Goal: Information Seeking & Learning: Compare options

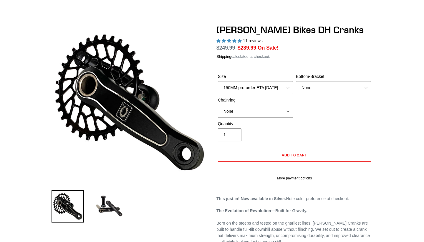
select select "highest-rating"
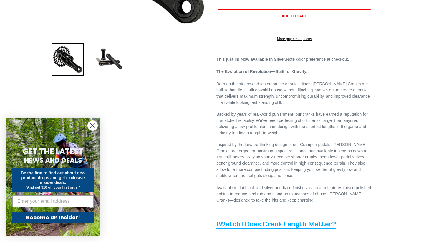
scroll to position [137, 0]
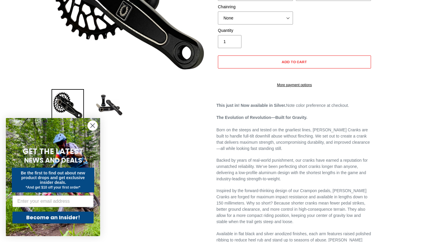
click at [92, 130] on circle "Close dialog" at bounding box center [93, 125] width 10 height 10
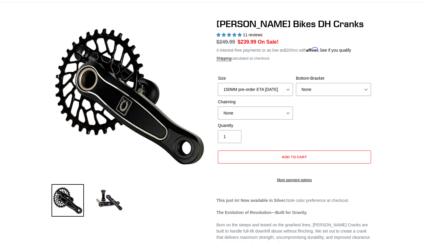
scroll to position [39, 0]
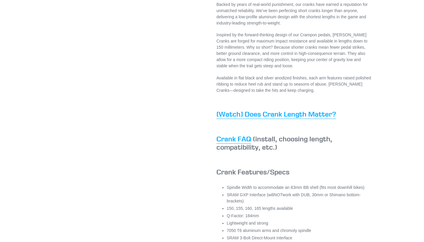
scroll to position [300, 0]
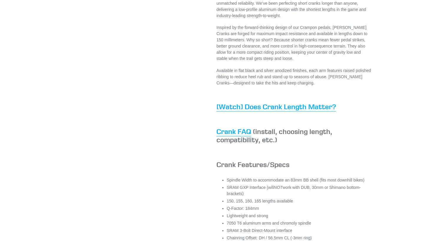
click at [237, 136] on link "Crank FAQ" at bounding box center [234, 131] width 35 height 9
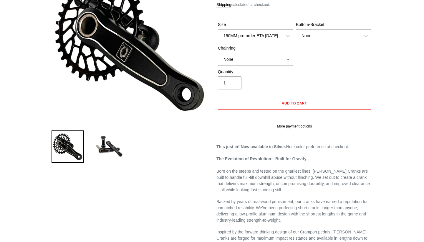
scroll to position [28, 0]
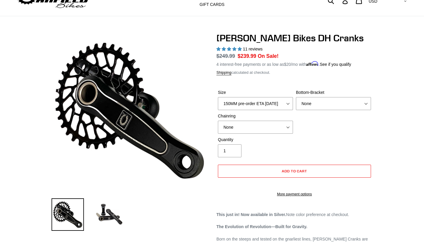
click at [316, 133] on div "Size 150MM pre-order ETA 9/30/25 155MM pre-order ETA 9/30/25 160MM pre-order ET…" at bounding box center [295, 112] width 156 height 47
click at [271, 138] on label "Quantity" at bounding box center [255, 139] width 75 height 6
click at [242, 144] on input "1" at bounding box center [230, 150] width 24 height 13
click at [112, 221] on img at bounding box center [109, 214] width 32 height 32
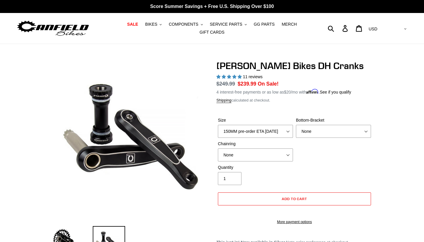
scroll to position [0, 0]
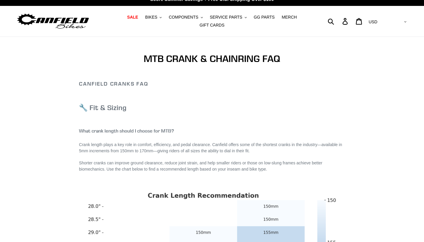
scroll to position [7, 0]
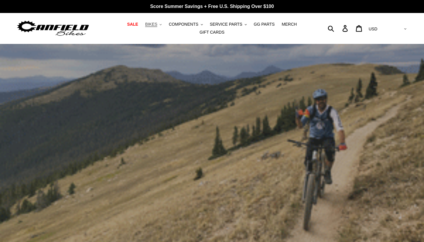
click at [156, 23] on span "BIKES" at bounding box center [151, 24] width 12 height 5
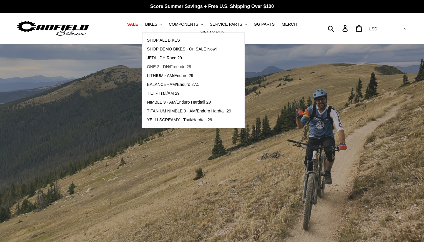
click at [178, 66] on span "ONE.2 - DH/Freeride 29" at bounding box center [169, 66] width 44 height 5
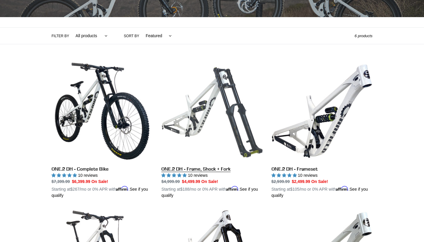
scroll to position [118, 0]
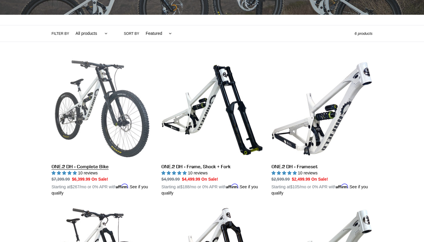
click at [102, 121] on link "ONE.2 DH - Complete Bike" at bounding box center [102, 127] width 101 height 138
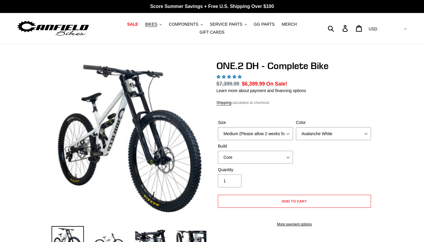
select select "highest-rating"
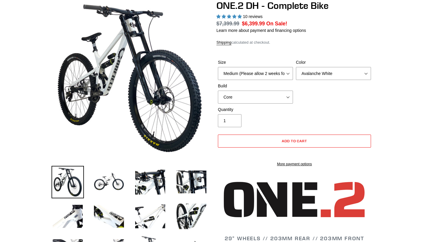
scroll to position [61, 0]
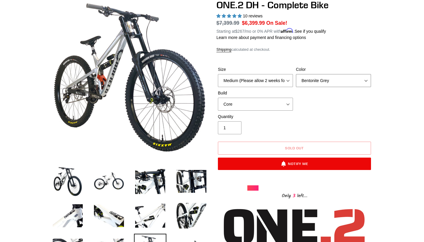
select select "Avalanche White"
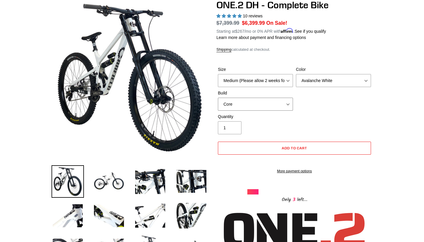
select select "Pro"
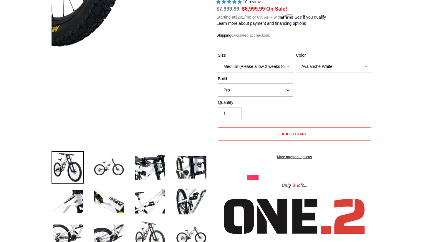
scroll to position [77, 0]
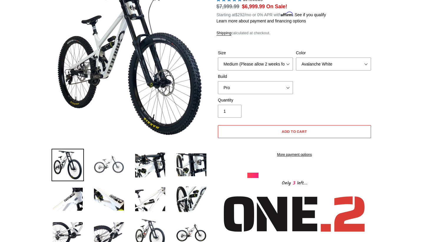
click at [119, 169] on img at bounding box center [109, 164] width 32 height 32
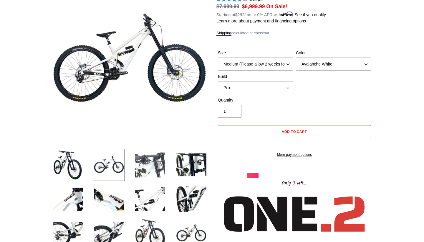
click at [151, 169] on img at bounding box center [150, 164] width 32 height 32
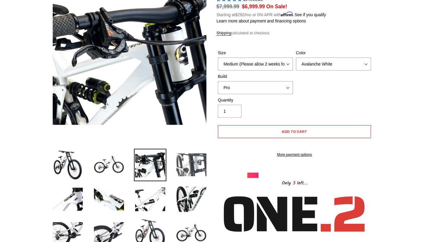
click at [195, 163] on img at bounding box center [191, 164] width 32 height 32
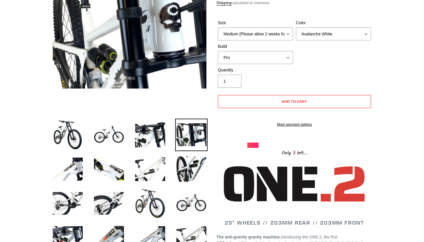
scroll to position [108, 0]
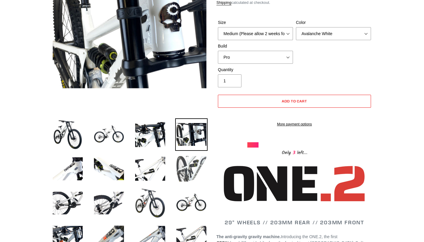
click at [187, 179] on img at bounding box center [191, 168] width 32 height 32
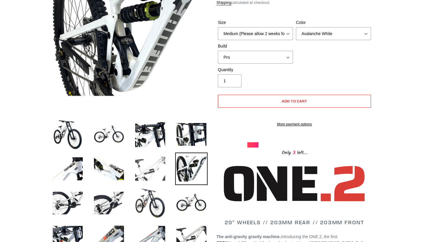
click at [155, 169] on img at bounding box center [150, 168] width 32 height 32
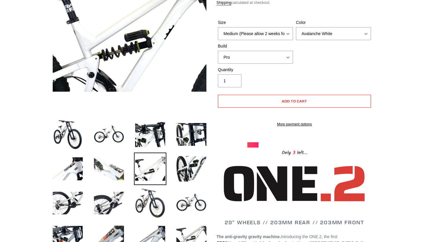
click at [108, 168] on img at bounding box center [109, 168] width 32 height 32
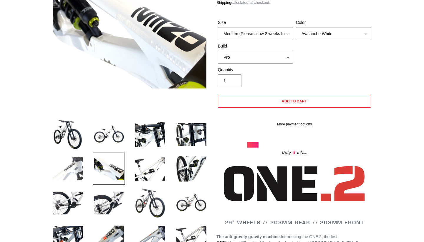
click at [62, 169] on img at bounding box center [68, 168] width 32 height 32
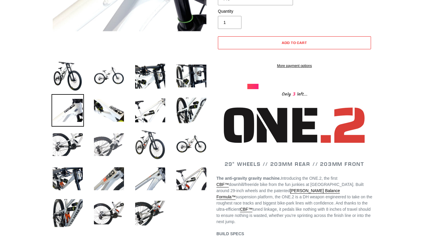
scroll to position [169, 0]
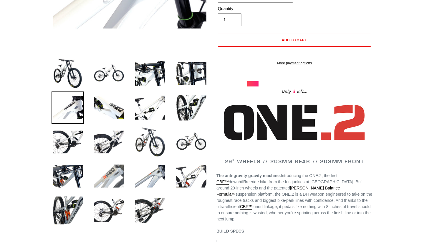
click at [111, 164] on img at bounding box center [109, 176] width 32 height 32
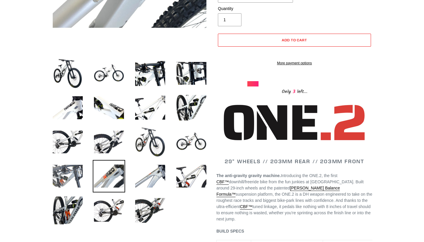
click at [69, 172] on img at bounding box center [68, 176] width 32 height 32
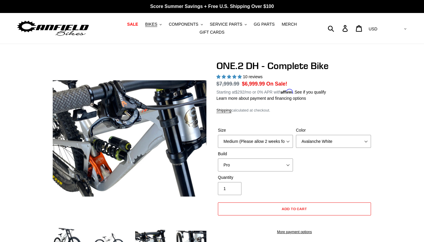
scroll to position [0, 0]
click at [152, 23] on span "BIKES" at bounding box center [151, 24] width 12 height 5
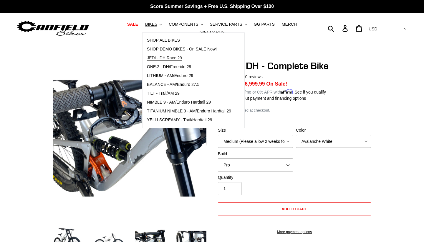
click at [170, 57] on span "JEDI - DH Race 29" at bounding box center [164, 57] width 35 height 5
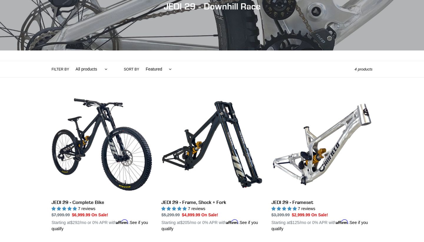
scroll to position [82, 0]
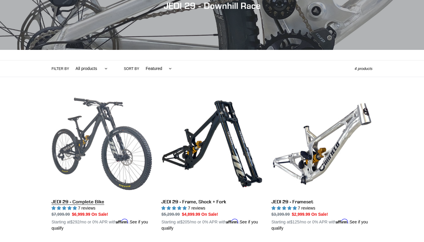
click at [102, 125] on link "JEDI 29 - Complete Bike" at bounding box center [102, 162] width 101 height 138
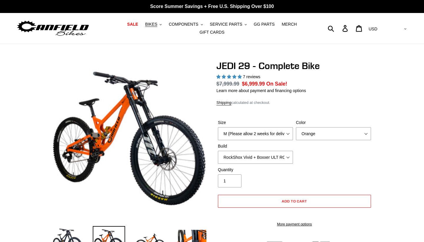
select select "highest-rating"
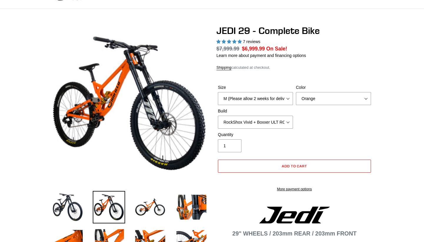
scroll to position [39, 0]
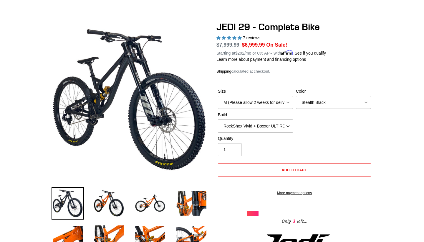
select select "Raw"
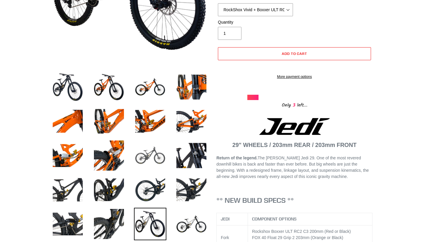
scroll to position [156, 0]
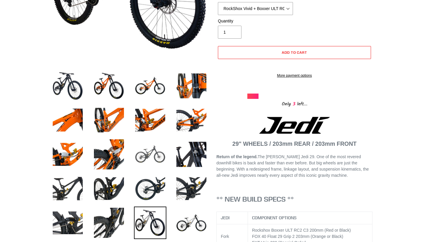
click at [154, 157] on img at bounding box center [150, 154] width 32 height 32
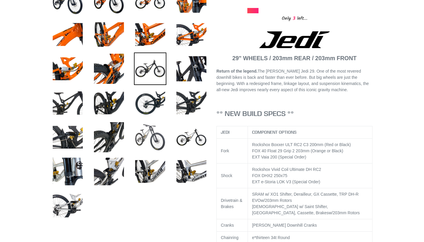
scroll to position [245, 0]
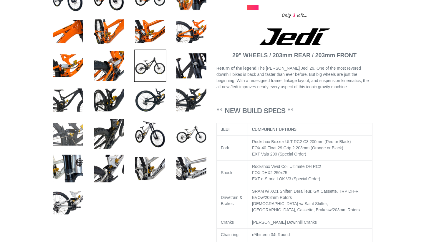
click at [81, 136] on img at bounding box center [68, 134] width 32 height 32
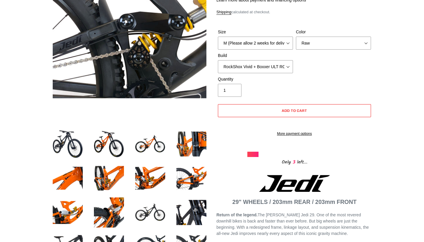
scroll to position [167, 0]
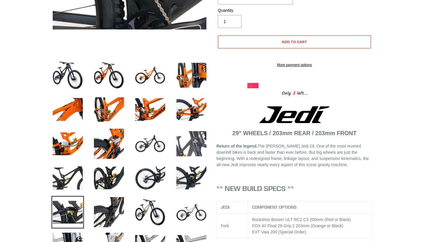
click at [188, 144] on img at bounding box center [191, 143] width 32 height 32
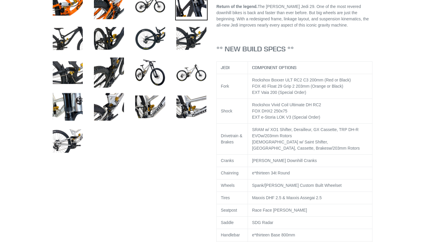
scroll to position [306, 0]
click at [115, 104] on img at bounding box center [109, 106] width 32 height 32
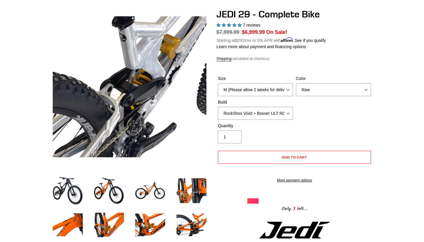
scroll to position [56, 0]
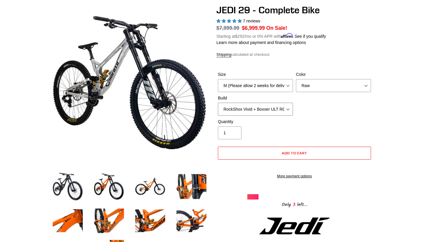
select select "Fox DHX2 + Fox 40 Float Grip 2 203 + SRAM XO"
click at [262, 135] on div "Quantity 1" at bounding box center [256, 128] width 78 height 21
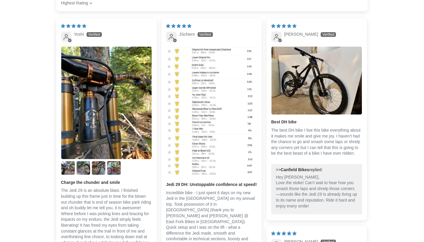
scroll to position [1470, 0]
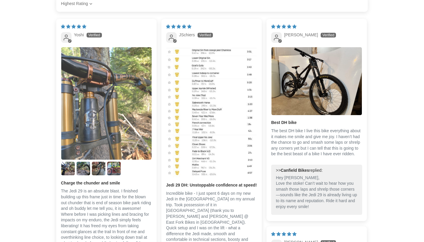
click at [103, 150] on img "Link to user picture 1" at bounding box center [106, 103] width 90 height 112
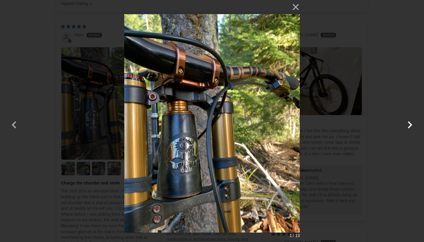
click at [410, 124] on button "button" at bounding box center [410, 121] width 14 height 14
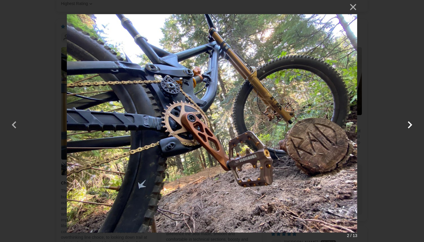
click at [410, 124] on button "button" at bounding box center [410, 121] width 14 height 14
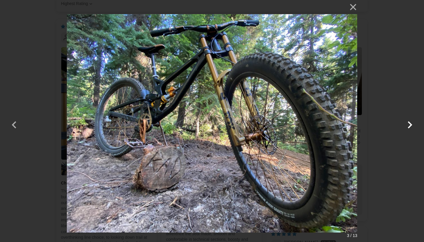
click at [410, 124] on button "button" at bounding box center [410, 121] width 14 height 14
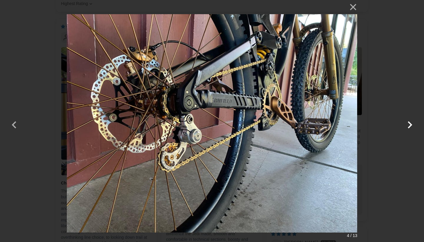
click at [410, 124] on button "button" at bounding box center [410, 121] width 14 height 14
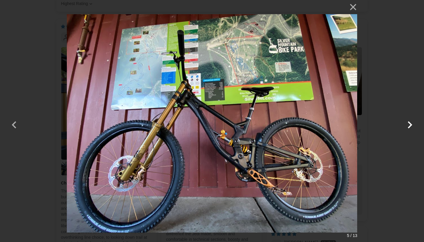
click at [410, 124] on button "button" at bounding box center [410, 121] width 14 height 14
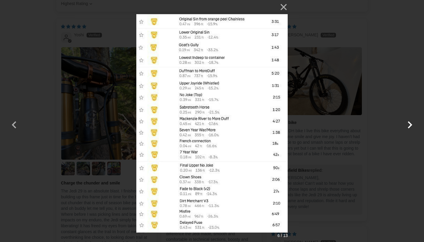
click at [410, 124] on button "button" at bounding box center [410, 121] width 14 height 14
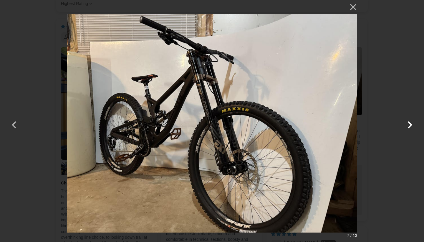
click at [409, 125] on button "button" at bounding box center [410, 121] width 14 height 14
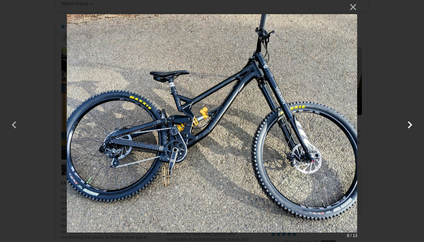
click at [409, 125] on button "button" at bounding box center [410, 121] width 14 height 14
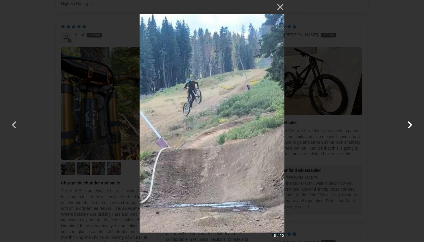
click at [409, 125] on button "button" at bounding box center [410, 121] width 14 height 14
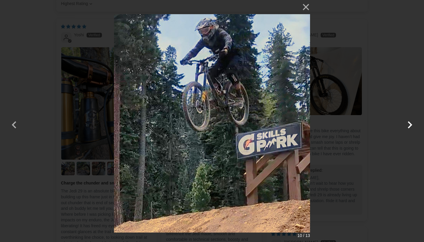
click at [409, 124] on button "button" at bounding box center [410, 121] width 14 height 14
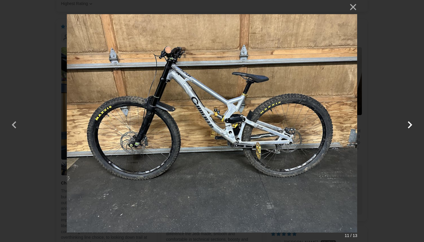
click at [409, 122] on button "button" at bounding box center [410, 121] width 14 height 14
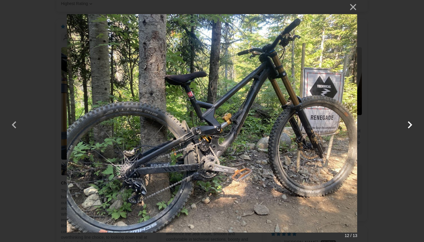
click at [409, 122] on button "button" at bounding box center [410, 121] width 14 height 14
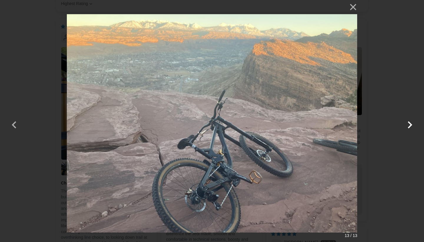
click at [408, 122] on button "button" at bounding box center [410, 121] width 14 height 14
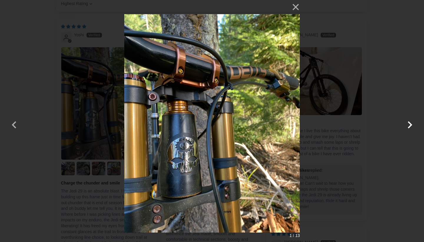
click at [408, 122] on button "button" at bounding box center [410, 121] width 14 height 14
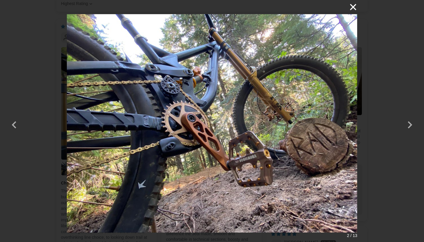
click at [352, 9] on button "×" at bounding box center [350, 7] width 14 height 14
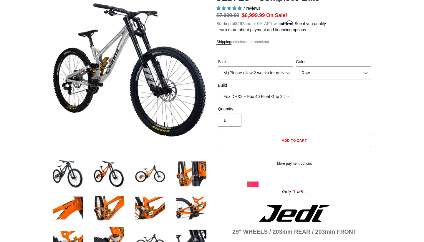
scroll to position [69, 0]
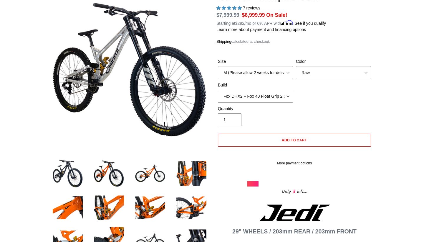
select select "Stealth Black"
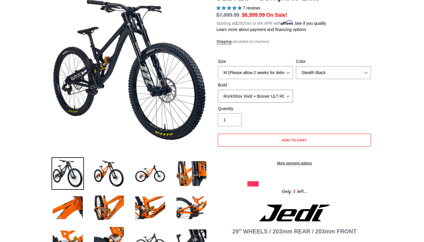
select select "Fox DHX2 + Fox 40 Float Grip 2 203 + SRAM XO"
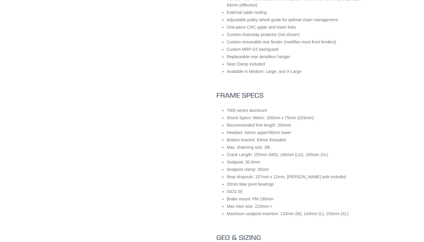
scroll to position [663, 0]
drag, startPoint x: 306, startPoint y: 182, endPoint x: 333, endPoint y: 181, distance: 27.1
click at [333, 179] on li "Rear dropouts: 157mm x 12mm, Canfield axle included" at bounding box center [300, 176] width 146 height 6
click at [275, 186] on li "20mm Max pivot bearings" at bounding box center [300, 183] width 146 height 6
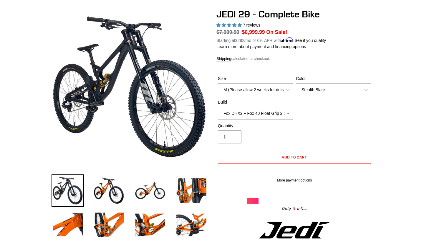
scroll to position [50, 0]
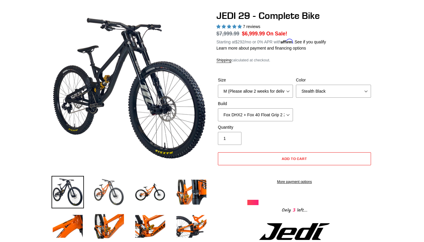
click at [107, 198] on img at bounding box center [109, 192] width 32 height 32
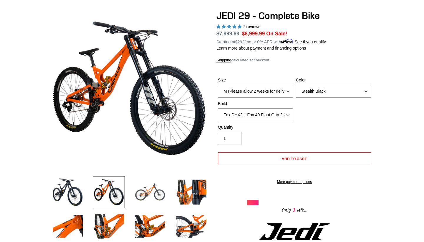
click at [143, 193] on img at bounding box center [150, 192] width 32 height 32
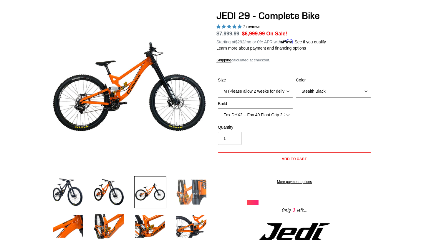
click at [196, 193] on img at bounding box center [191, 192] width 32 height 32
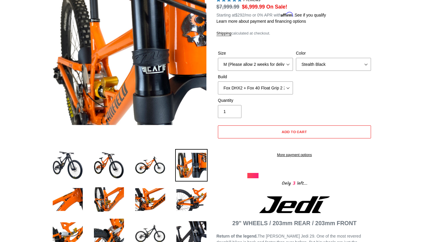
scroll to position [77, 0]
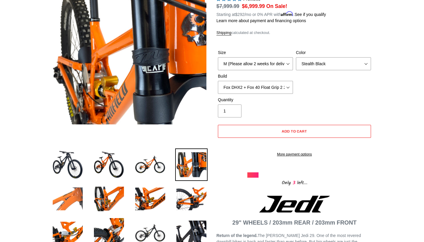
click at [82, 189] on img at bounding box center [68, 198] width 32 height 32
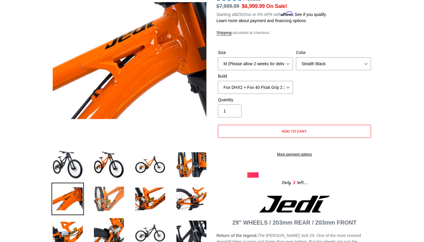
click at [109, 200] on img at bounding box center [109, 198] width 32 height 32
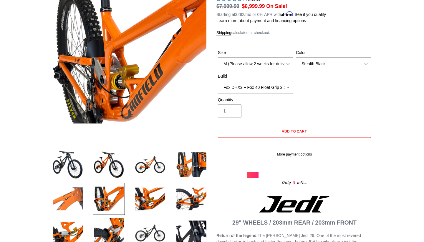
click at [74, 200] on img at bounding box center [68, 198] width 32 height 32
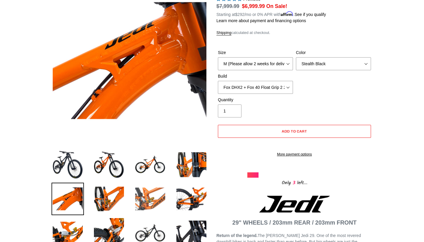
click at [155, 207] on img at bounding box center [150, 198] width 32 height 32
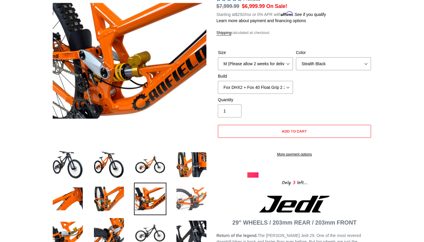
click at [189, 205] on img at bounding box center [191, 198] width 32 height 32
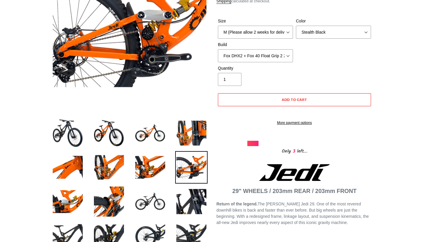
scroll to position [111, 0]
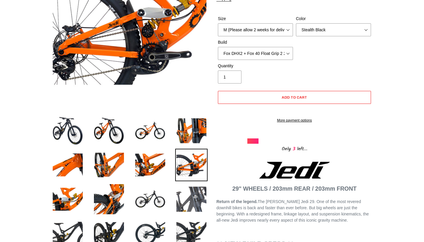
click at [189, 205] on img at bounding box center [191, 199] width 32 height 32
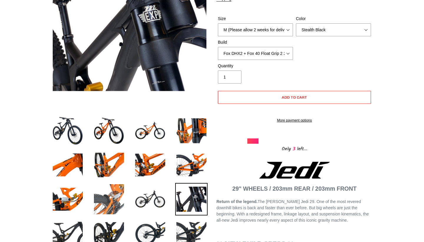
click at [121, 196] on img at bounding box center [109, 199] width 32 height 32
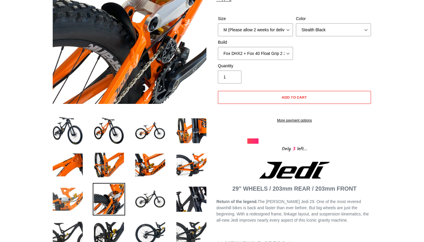
click at [72, 199] on img at bounding box center [68, 199] width 32 height 32
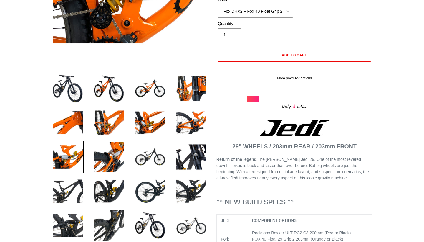
scroll to position [156, 0]
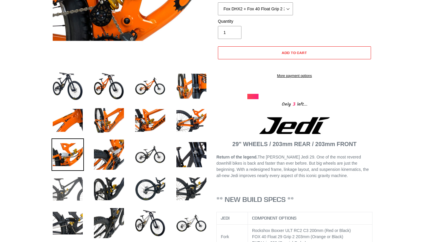
click at [69, 184] on img at bounding box center [68, 188] width 32 height 32
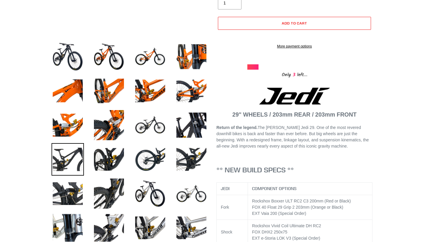
scroll to position [230, 0]
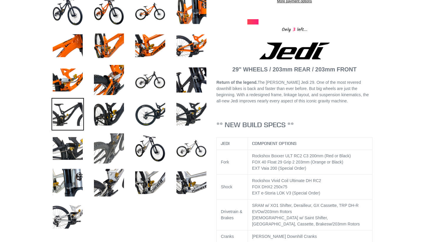
click at [116, 156] on img at bounding box center [109, 148] width 32 height 32
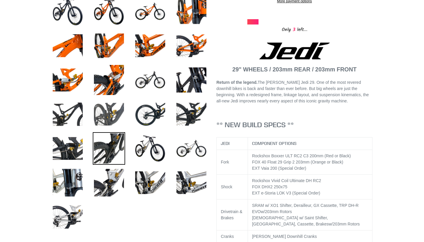
click at [113, 124] on img at bounding box center [109, 114] width 32 height 32
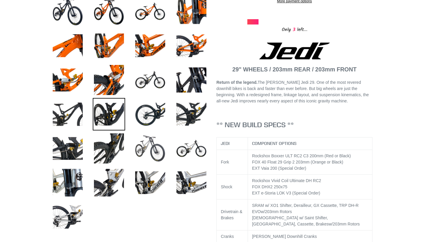
click at [151, 162] on img at bounding box center [150, 148] width 32 height 32
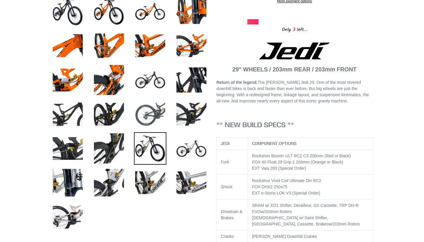
click at [147, 109] on img at bounding box center [150, 114] width 32 height 32
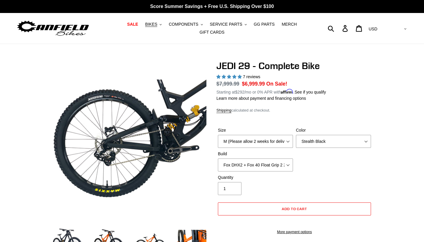
scroll to position [0, 0]
click at [157, 25] on span "BIKES" at bounding box center [151, 24] width 12 height 5
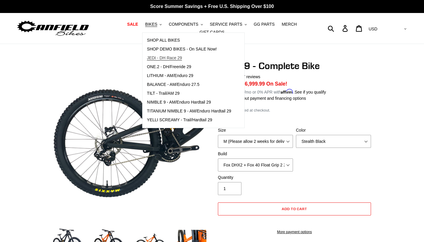
click at [176, 58] on span "JEDI - DH Race 29" at bounding box center [164, 57] width 35 height 5
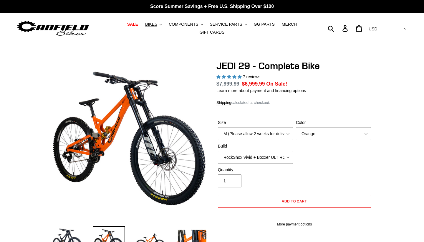
select select "highest-rating"
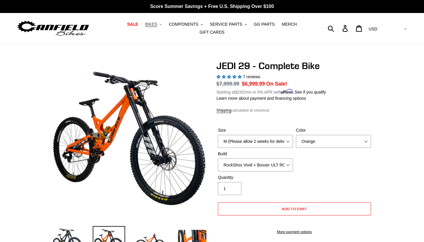
click at [151, 23] on span "BIKES" at bounding box center [151, 24] width 12 height 5
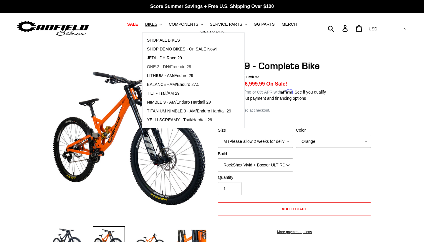
click at [172, 68] on span "ONE.2 - DH/Freeride 29" at bounding box center [169, 66] width 44 height 5
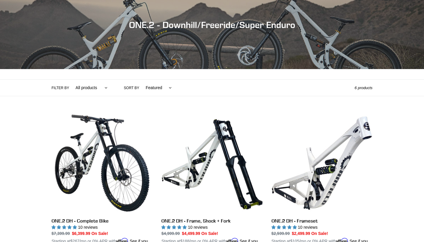
scroll to position [63, 0]
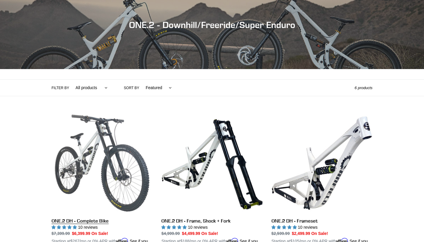
click at [104, 144] on link "ONE.2 DH - Complete Bike" at bounding box center [102, 181] width 101 height 138
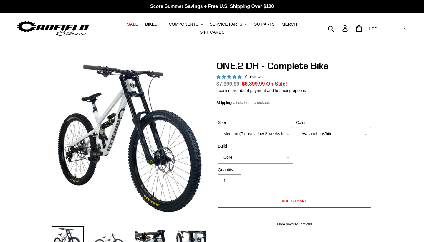
select select "highest-rating"
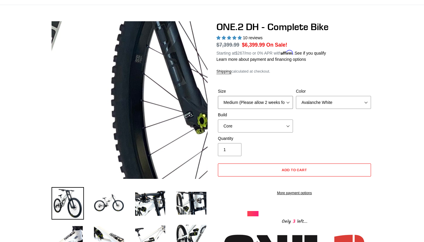
scroll to position [48, 0]
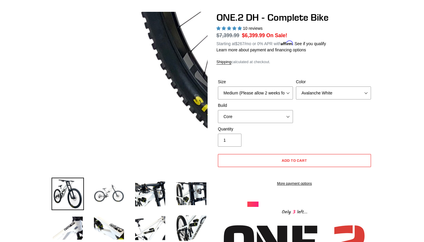
click at [114, 195] on img at bounding box center [109, 193] width 32 height 32
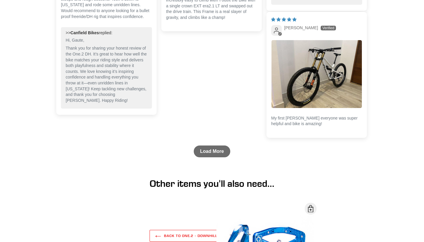
scroll to position [1710, 0]
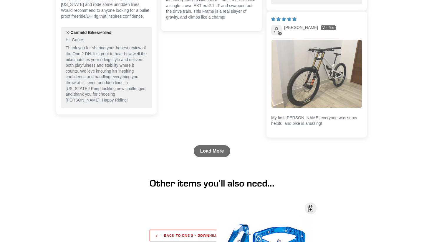
click at [327, 80] on img "Link to user picture 1" at bounding box center [317, 74] width 90 height 68
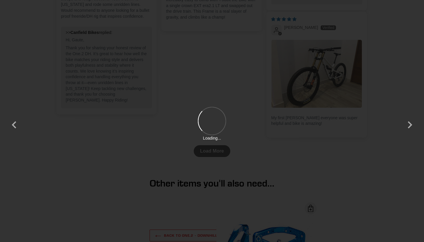
scroll to position [0, 0]
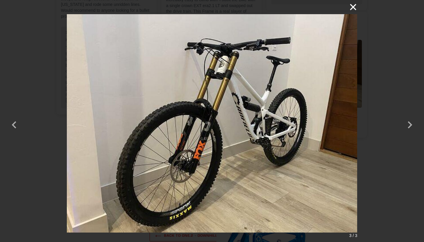
click at [353, 9] on button "×" at bounding box center [350, 7] width 14 height 14
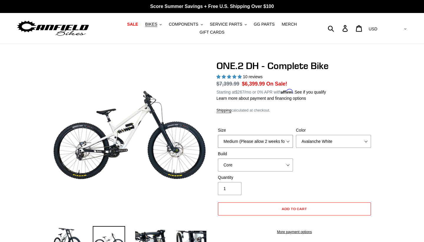
scroll to position [1, 0]
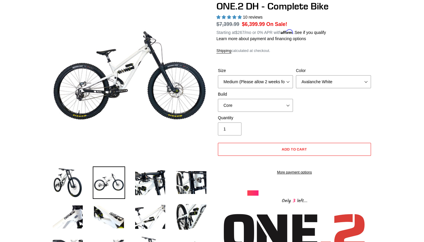
scroll to position [61, 0]
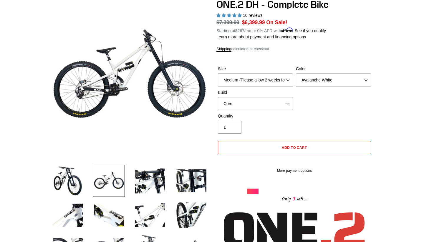
select select "Pro"
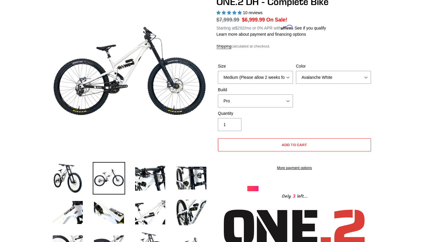
scroll to position [68, 0]
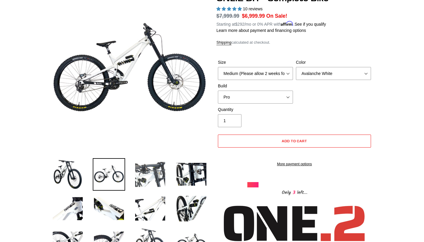
click at [150, 172] on img at bounding box center [150, 174] width 32 height 32
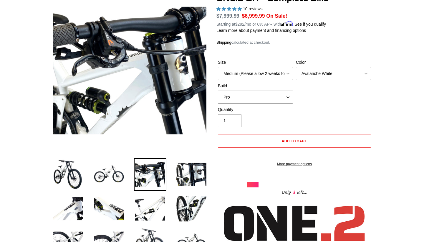
click at [84, 171] on li at bounding box center [104, 175] width 41 height 34
click at [75, 172] on img at bounding box center [68, 174] width 32 height 32
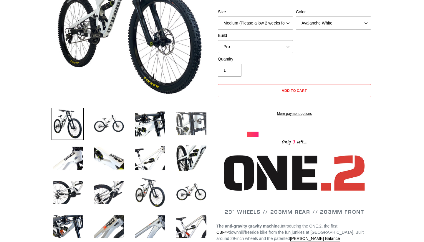
scroll to position [119, 0]
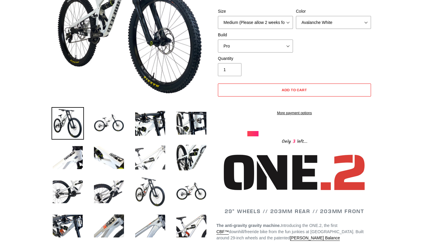
click at [159, 165] on img at bounding box center [150, 157] width 32 height 32
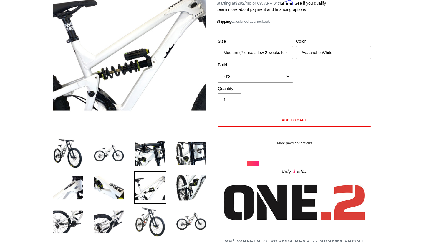
scroll to position [89, 0]
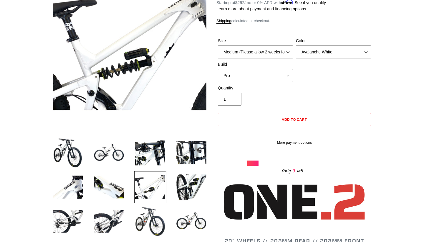
click at [124, 170] on li at bounding box center [104, 154] width 41 height 34
click at [116, 187] on img at bounding box center [109, 187] width 32 height 32
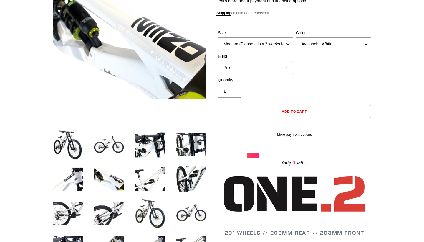
scroll to position [100, 0]
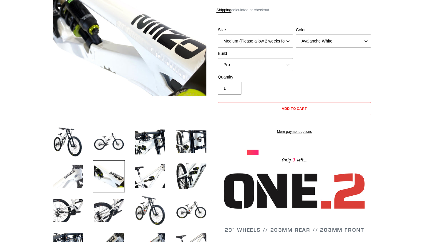
click at [70, 175] on img at bounding box center [68, 176] width 32 height 32
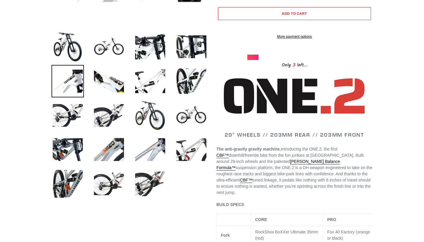
scroll to position [194, 0]
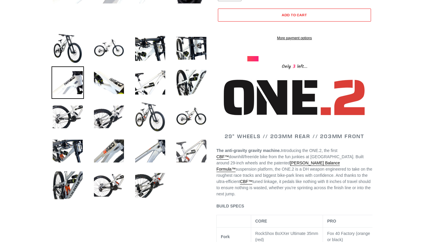
click at [179, 146] on img at bounding box center [191, 151] width 32 height 32
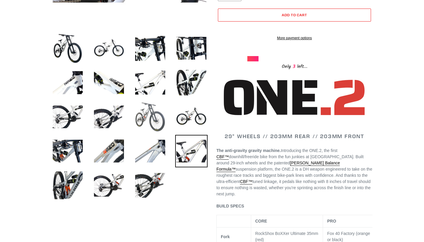
click at [156, 128] on img at bounding box center [150, 116] width 32 height 32
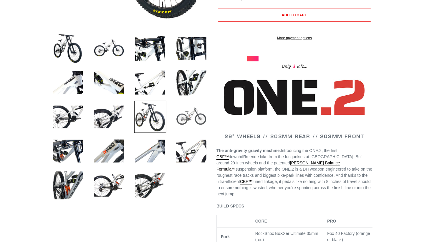
click at [195, 112] on img at bounding box center [191, 116] width 32 height 32
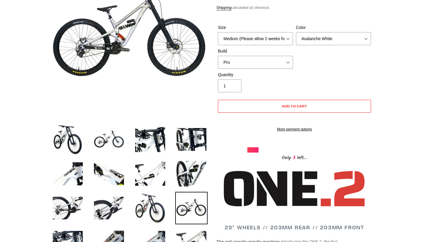
scroll to position [103, 0]
click at [189, 146] on img at bounding box center [191, 139] width 32 height 32
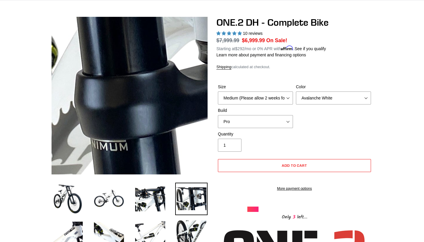
scroll to position [43, 0]
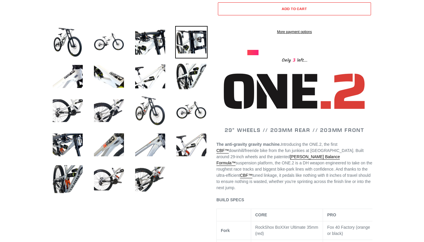
scroll to position [216, 0]
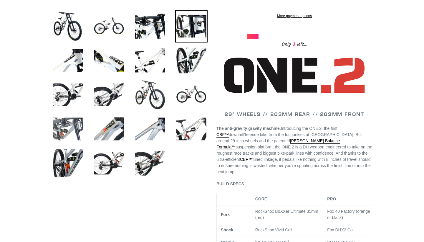
click at [73, 133] on img at bounding box center [68, 129] width 32 height 32
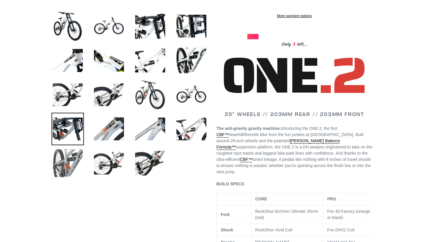
click at [70, 167] on img at bounding box center [68, 163] width 32 height 32
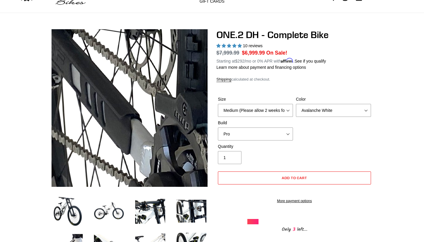
scroll to position [0, 0]
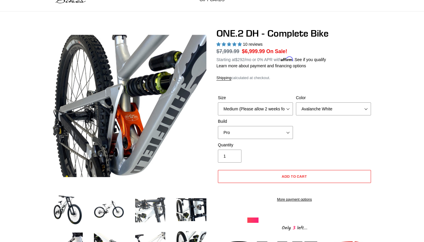
click at [154, 197] on img at bounding box center [150, 209] width 32 height 32
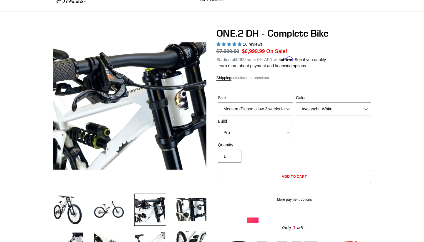
click at [126, 204] on li at bounding box center [145, 211] width 41 height 34
click at [113, 212] on img at bounding box center [109, 209] width 32 height 32
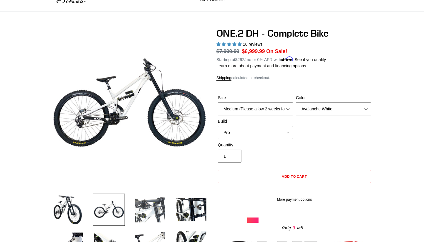
click at [156, 207] on img at bounding box center [150, 209] width 32 height 32
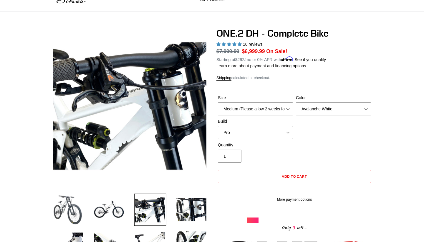
click at [64, 211] on img at bounding box center [68, 209] width 32 height 32
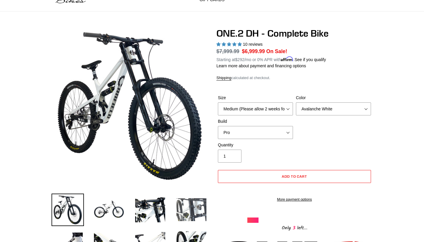
click at [201, 209] on img at bounding box center [191, 209] width 32 height 32
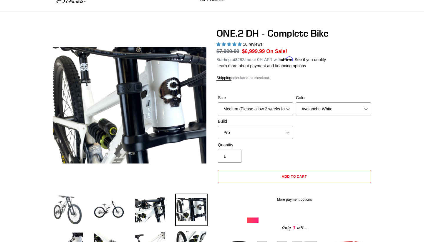
click at [76, 212] on img at bounding box center [68, 209] width 32 height 32
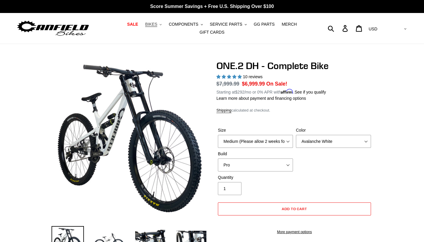
click at [156, 24] on span "BIKES" at bounding box center [151, 24] width 12 height 5
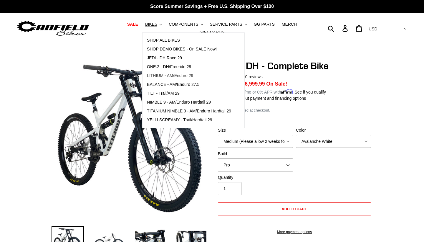
click at [177, 76] on span "LITHIUM - AM/Enduro 29" at bounding box center [170, 75] width 46 height 5
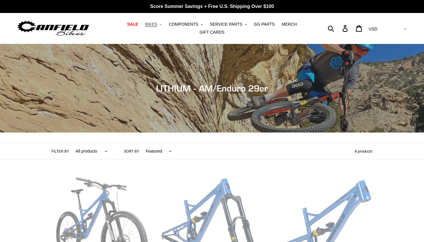
click at [150, 27] on button "BIKES .cls-1{fill:#231f20}" at bounding box center [153, 24] width 22 height 8
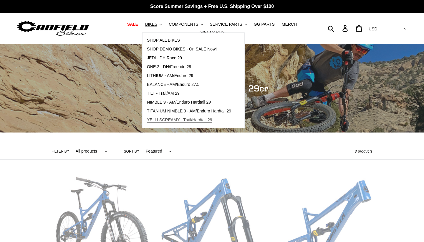
click at [177, 120] on span "YELLI SCREAMY - Trail/Hardtail 29" at bounding box center [179, 119] width 65 height 5
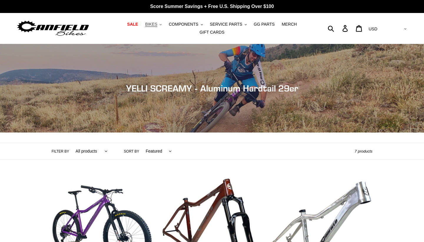
click at [150, 22] on span "BIKES" at bounding box center [151, 24] width 12 height 5
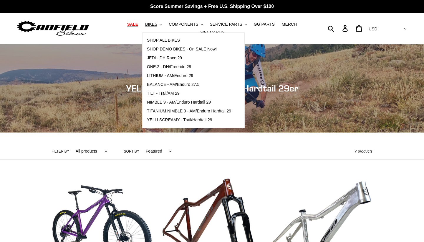
click at [135, 24] on span "SALE" at bounding box center [132, 24] width 11 height 5
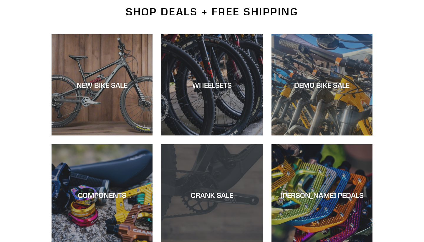
scroll to position [141, 0]
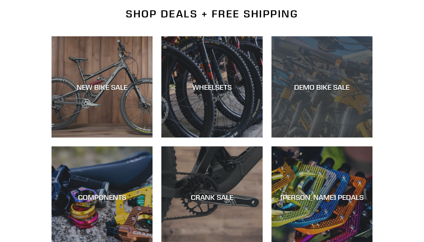
click at [333, 86] on div "DEMO BIKE SALE" at bounding box center [322, 86] width 101 height 9
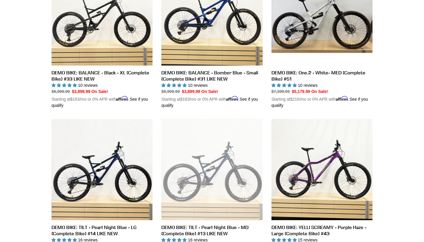
scroll to position [195, 0]
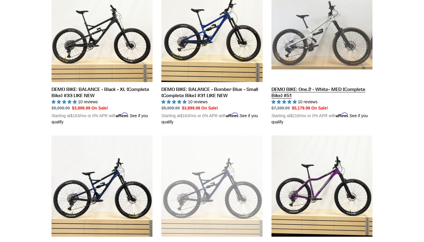
click at [329, 43] on link "DEMO BIKE: One.2 - White- MED (Complete Bike) #51" at bounding box center [322, 53] width 101 height 144
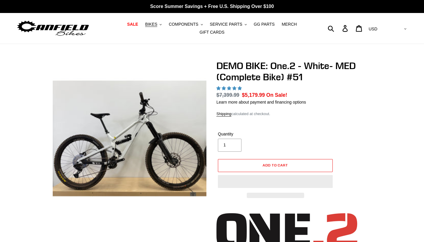
select select "highest-rating"
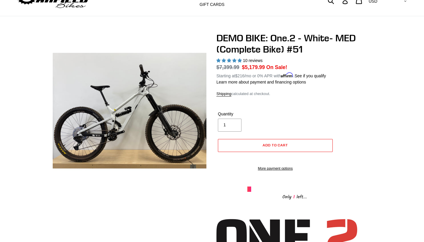
scroll to position [34, 0]
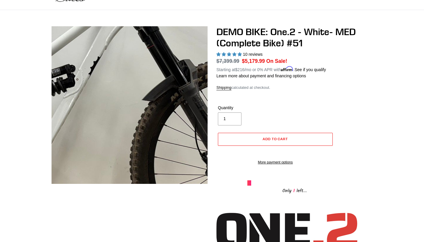
click at [128, 115] on img at bounding box center [67, 80] width 603 height 603
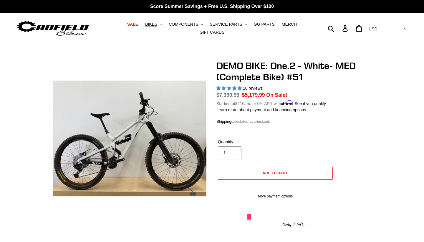
scroll to position [0, 0]
click at [154, 25] on span "BIKES" at bounding box center [151, 24] width 12 height 5
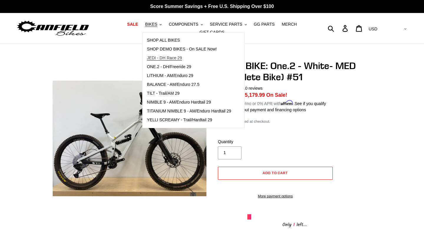
click at [158, 57] on span "JEDI - DH Race 29" at bounding box center [164, 57] width 35 height 5
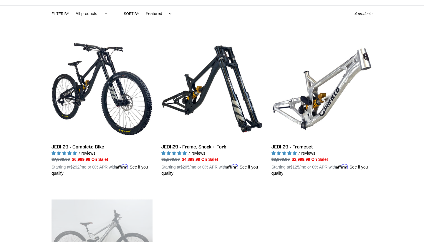
scroll to position [140, 0]
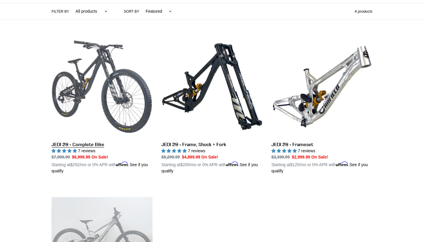
click at [105, 86] on link "JEDI 29 - Complete Bike" at bounding box center [102, 105] width 101 height 138
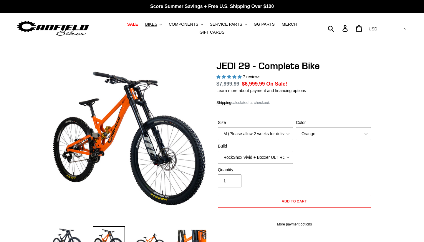
select select "highest-rating"
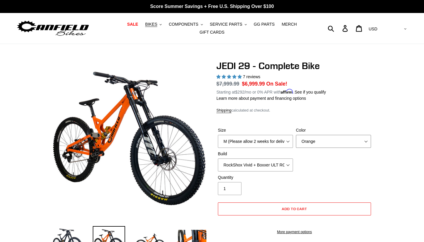
select select "Stealth Black"
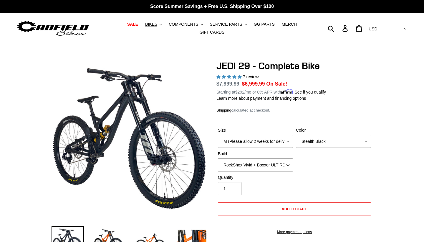
select select "Fox DHX2 + Fox 40 Float Grip 2 203 + SRAM XO"
click at [353, 168] on div "Size M (Please allow 2 weeks for delivery) L (Please allow 2 weeks for delivery…" at bounding box center [295, 150] width 156 height 47
